Goal: Find specific page/section: Find specific page/section

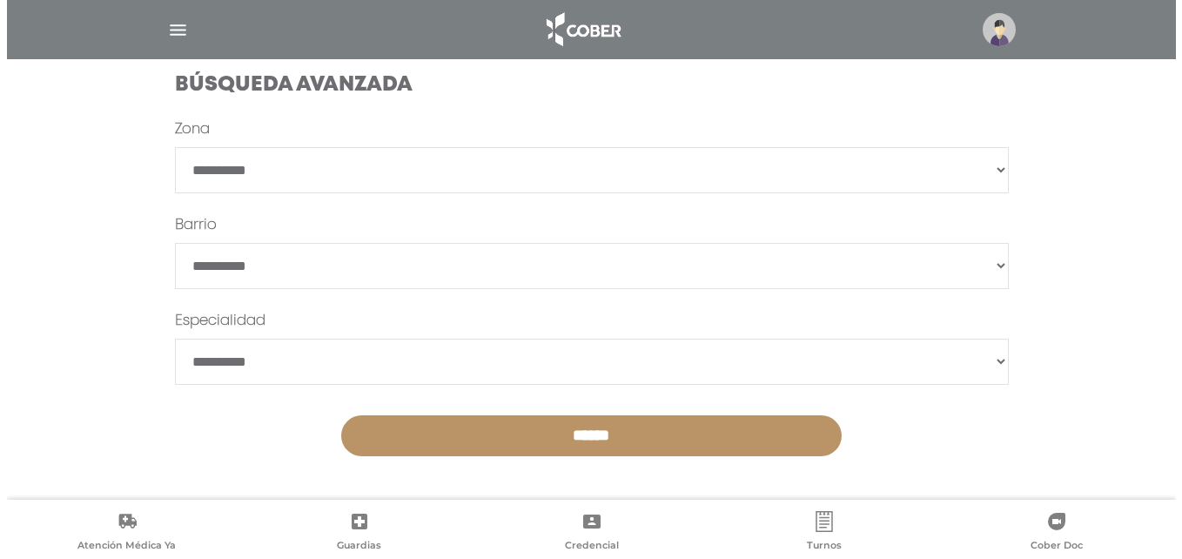
scroll to position [486, 0]
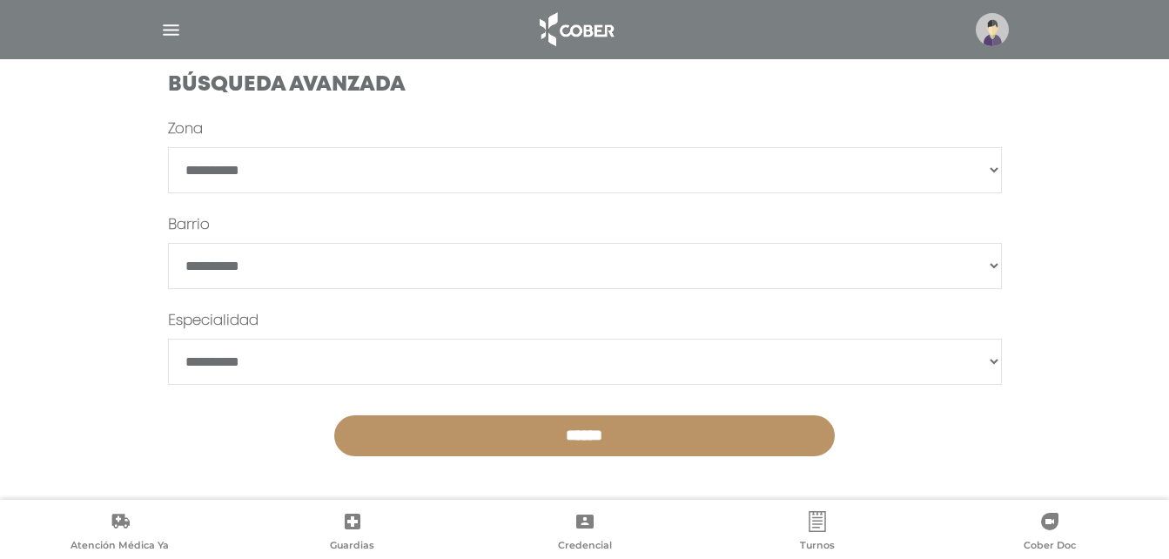
click at [993, 28] on img at bounding box center [992, 29] width 33 height 33
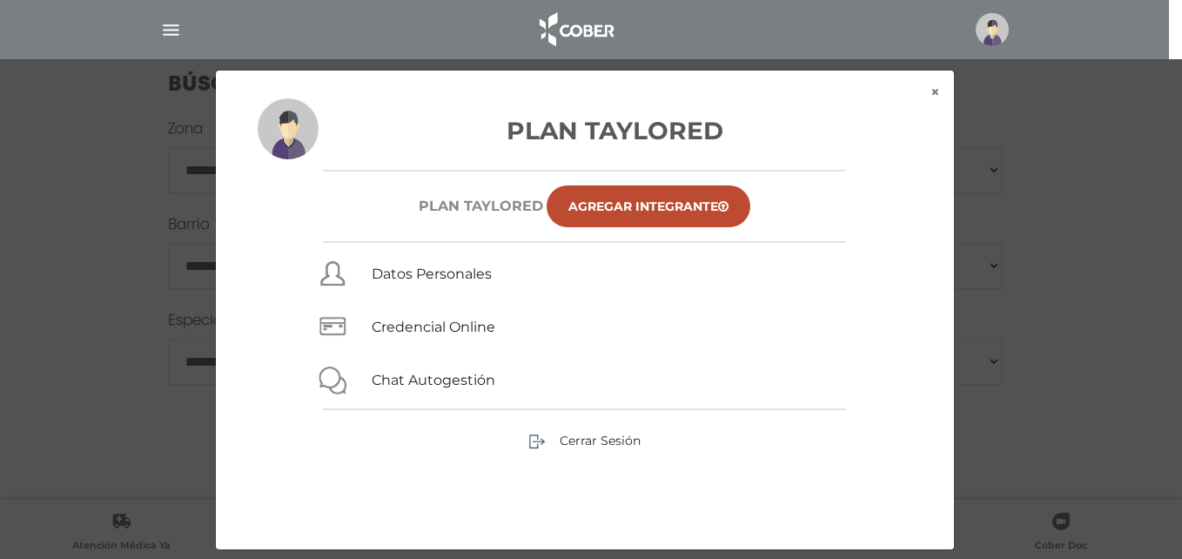
click at [1020, 147] on div "× × Plan Taylored Plan TAYLORED Agregar Integrante Datos Personales Credencial …" at bounding box center [591, 310] width 1123 height 481
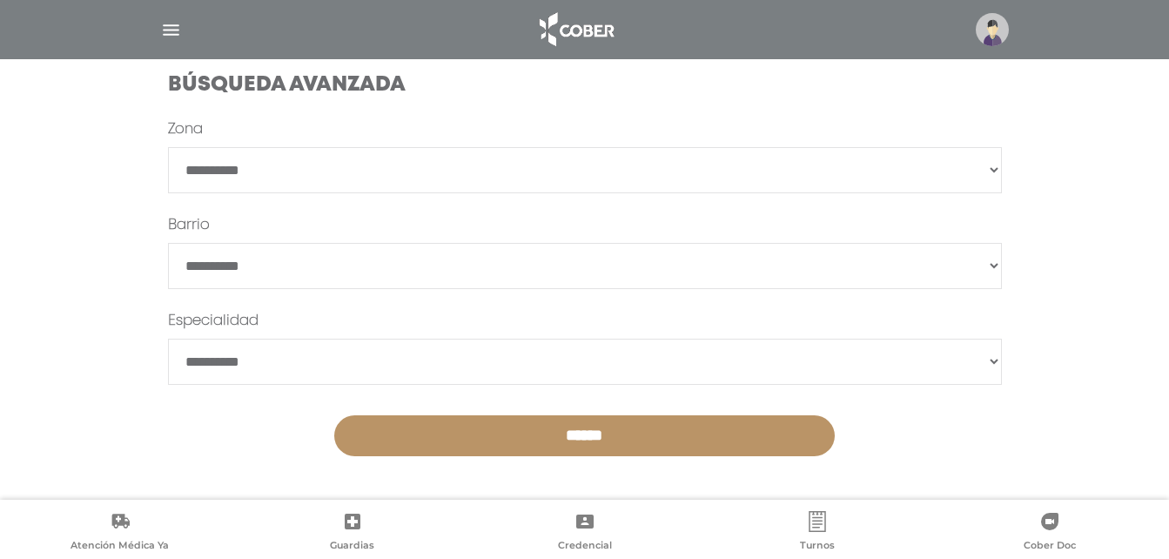
click at [175, 34] on img "button" at bounding box center [171, 30] width 22 height 22
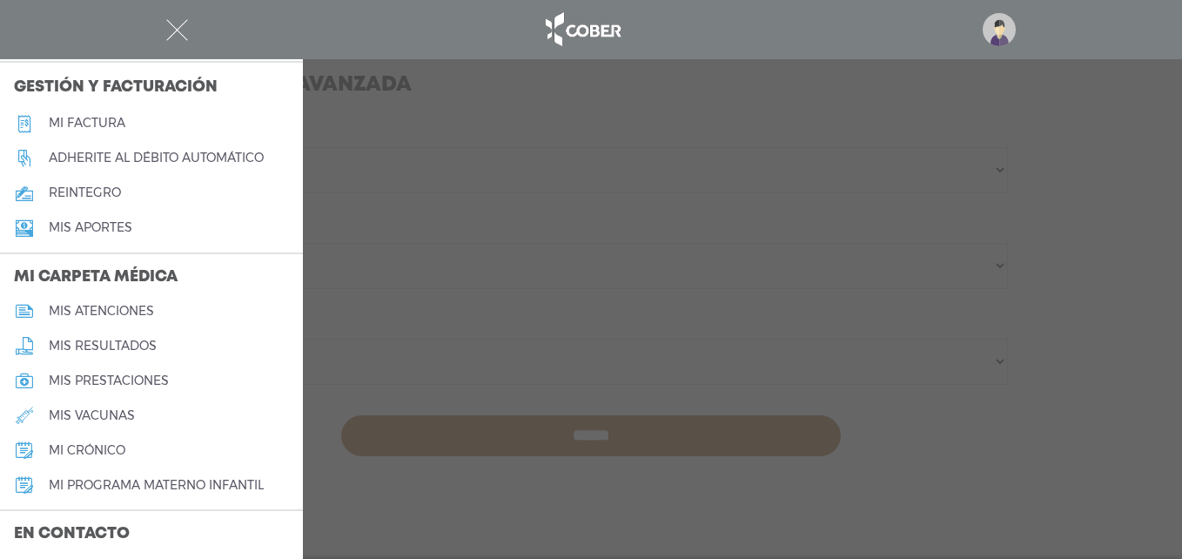
scroll to position [784, 0]
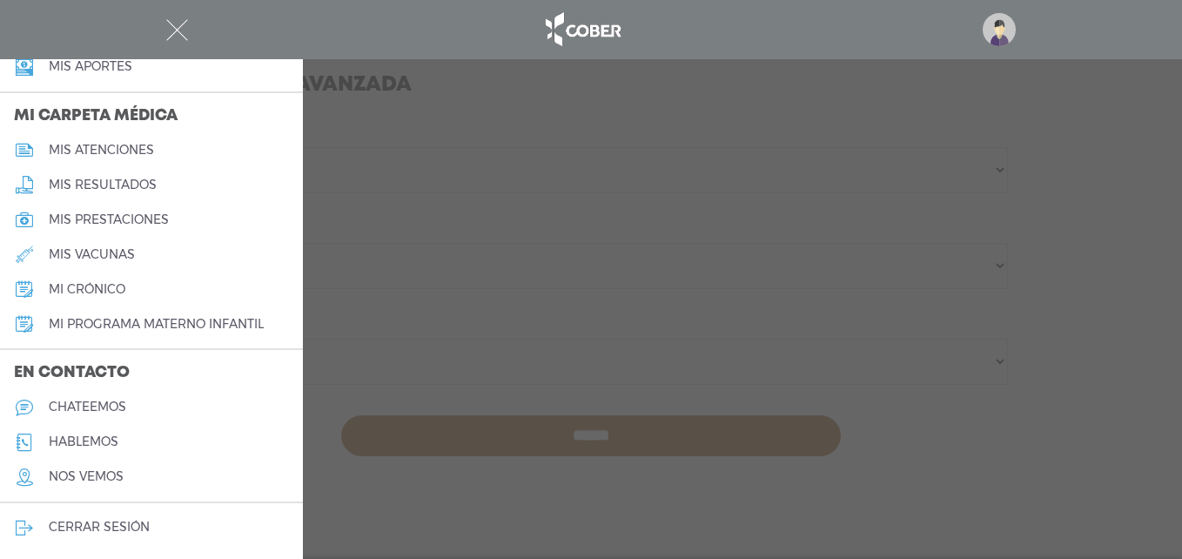
click at [687, 299] on div at bounding box center [591, 279] width 1182 height 559
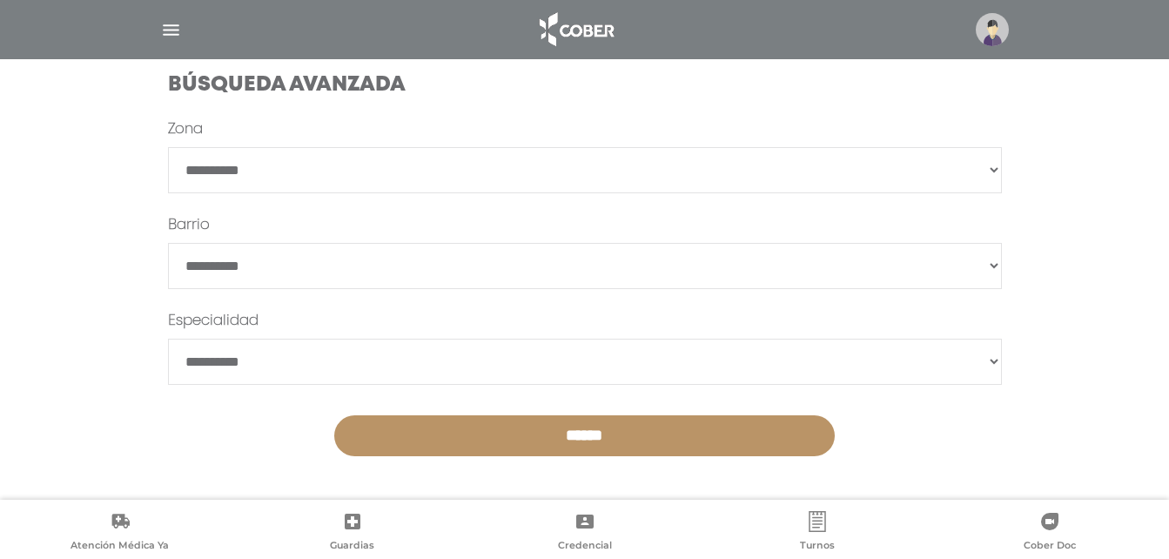
click at [993, 23] on img at bounding box center [992, 29] width 33 height 33
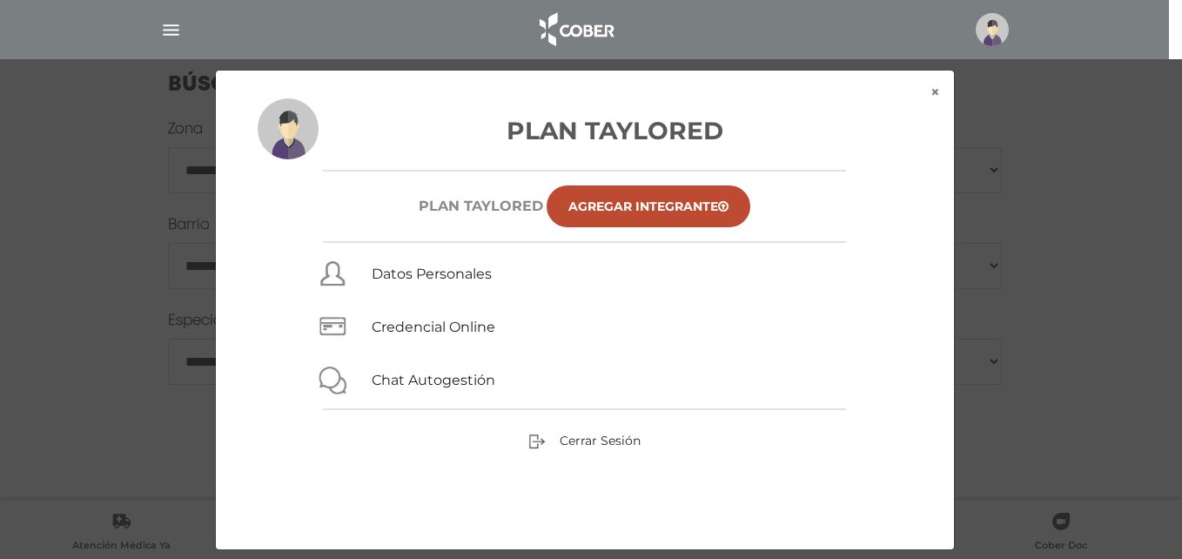
click at [1072, 53] on nav at bounding box center [584, 29] width 1169 height 59
click at [996, 22] on img at bounding box center [992, 29] width 33 height 33
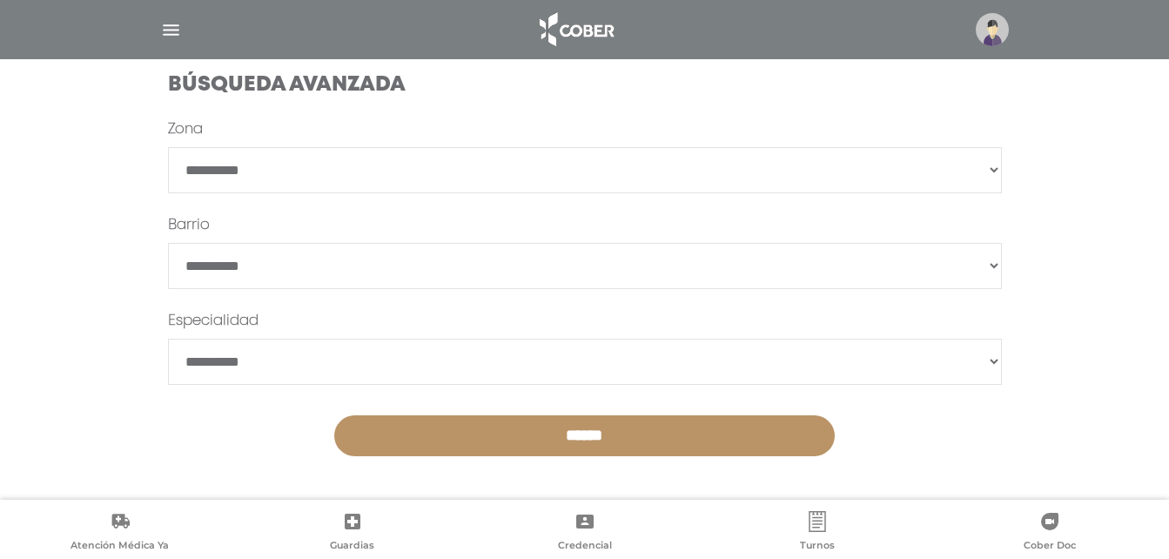
click at [996, 22] on img at bounding box center [992, 29] width 33 height 33
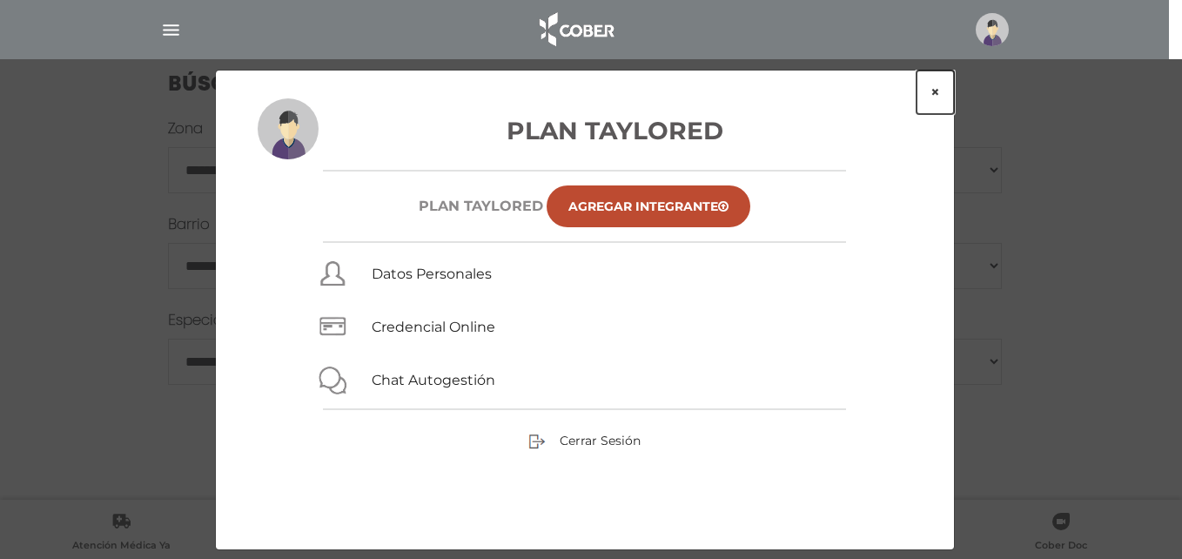
click at [925, 93] on button "×" at bounding box center [935, 93] width 37 height 44
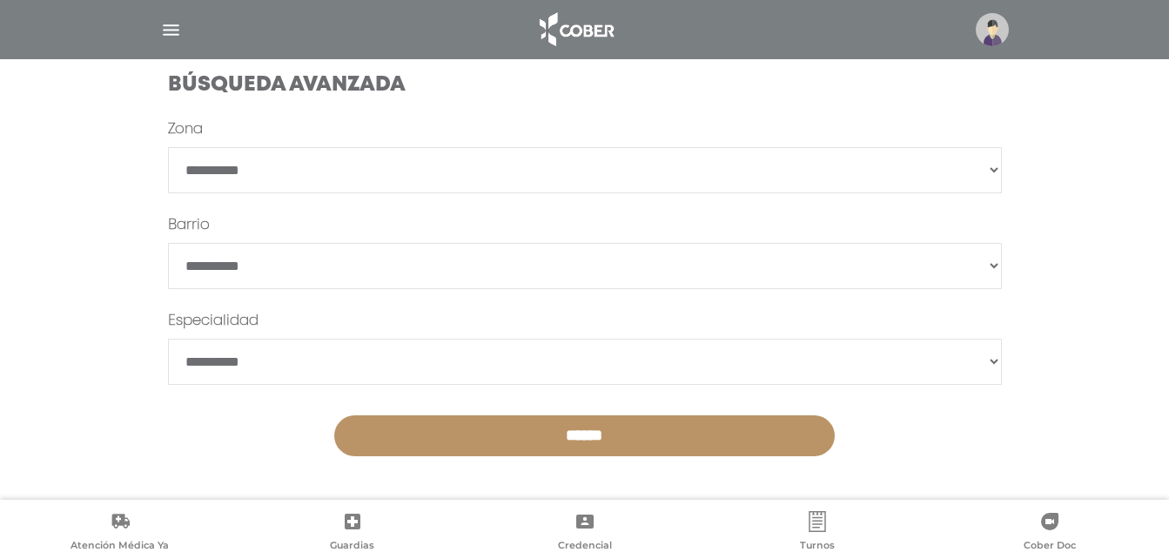
click at [988, 18] on img at bounding box center [992, 29] width 33 height 33
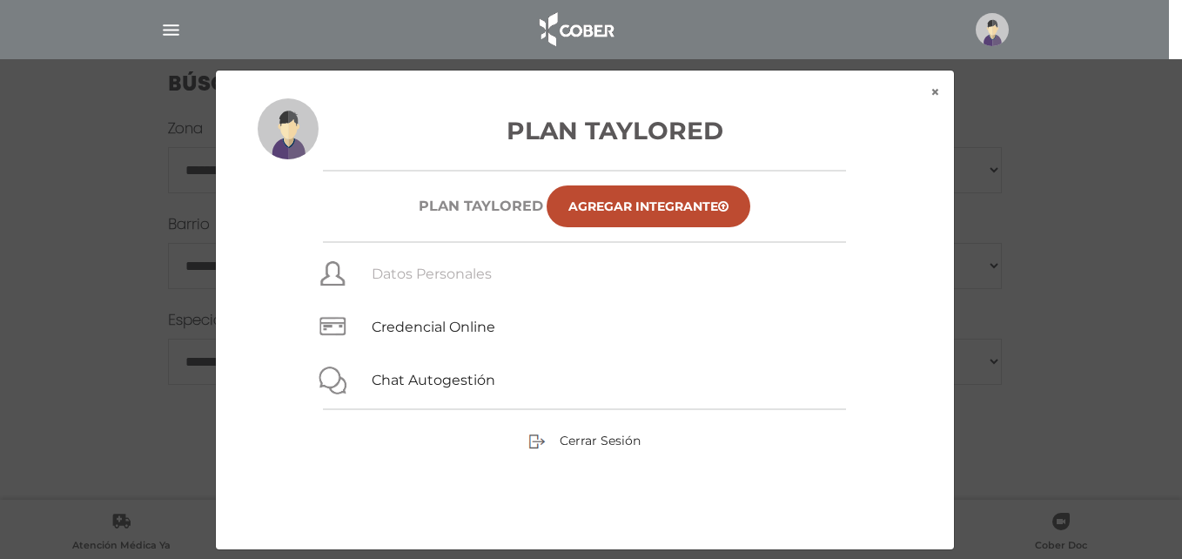
click at [449, 274] on link "Datos Personales" at bounding box center [432, 274] width 120 height 17
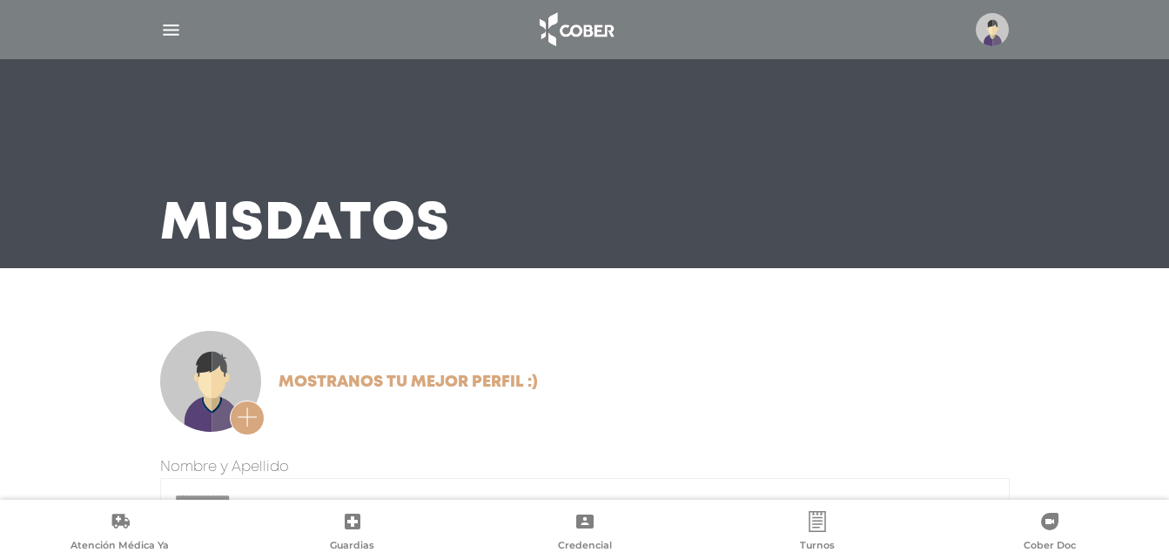
click at [998, 29] on img at bounding box center [992, 29] width 33 height 33
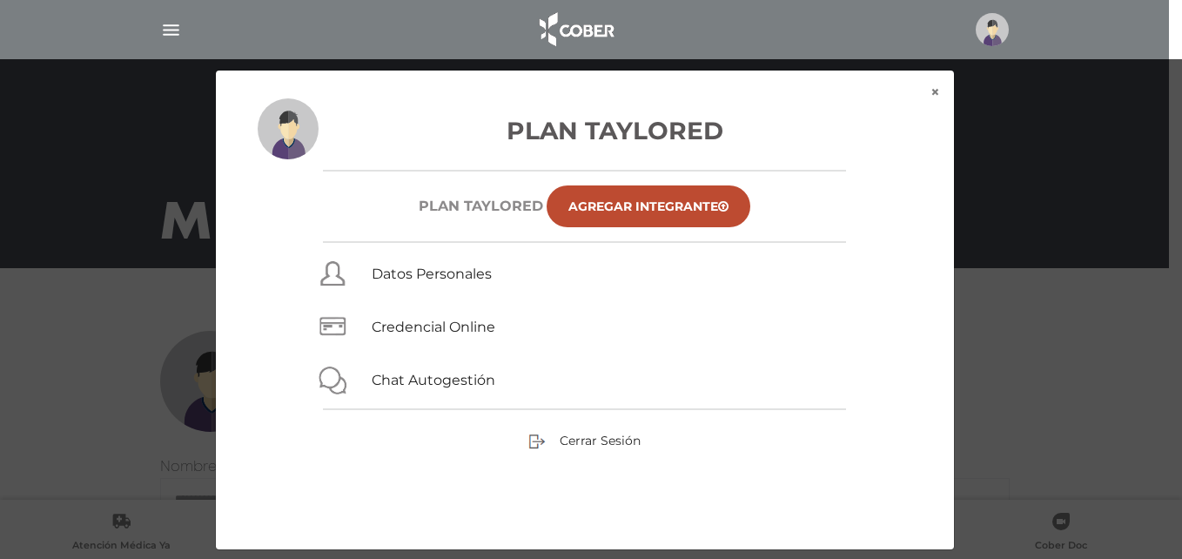
click at [166, 33] on img "button" at bounding box center [171, 30] width 22 height 22
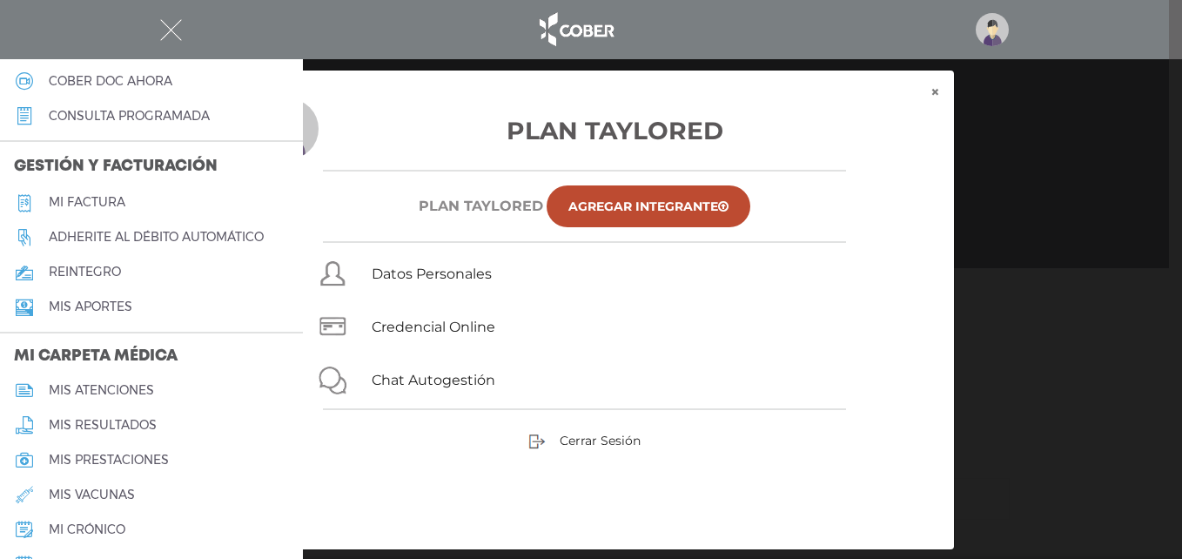
scroll to position [784, 0]
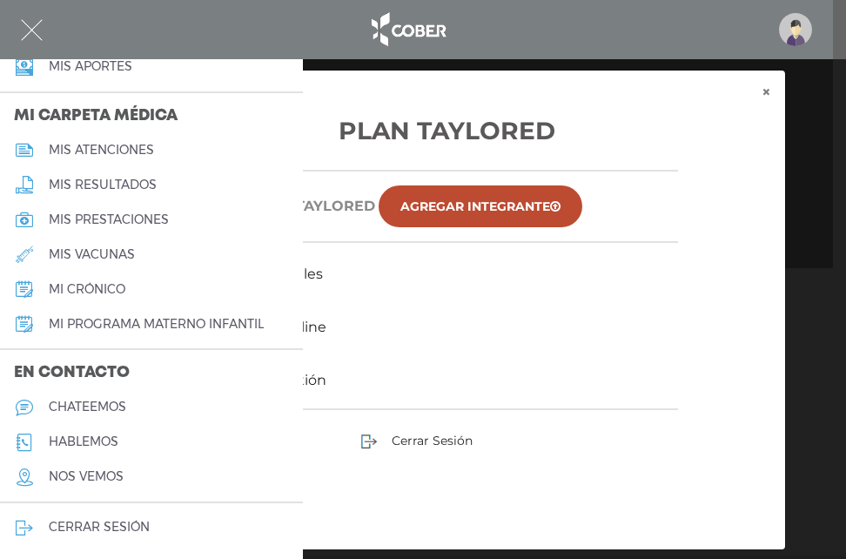
click at [805, 19] on div at bounding box center [792, 29] width 40 height 33
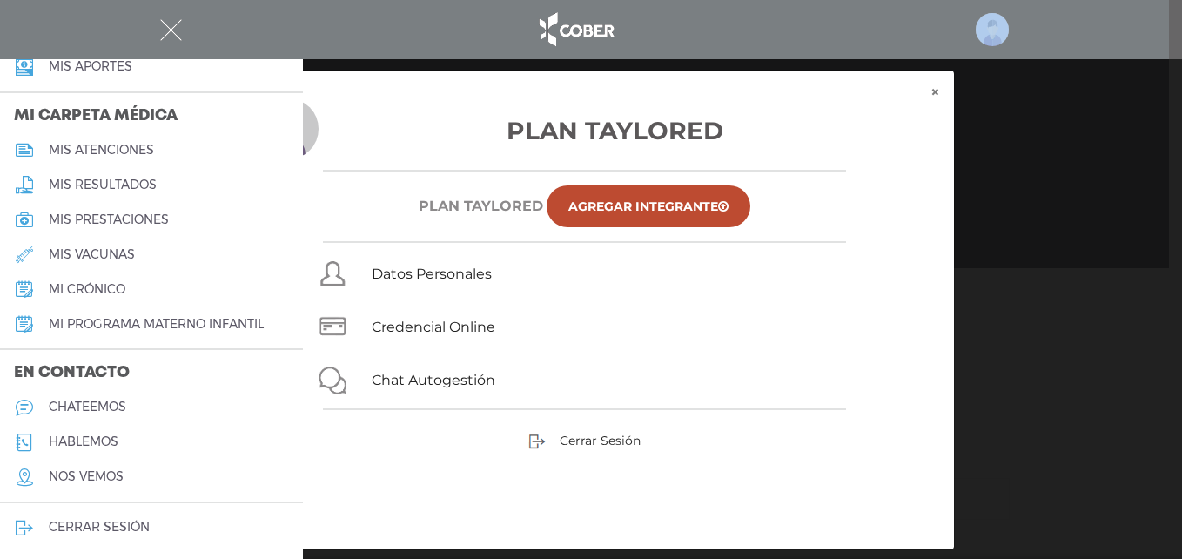
click at [994, 33] on img at bounding box center [992, 29] width 33 height 33
